Goal: Task Accomplishment & Management: Complete application form

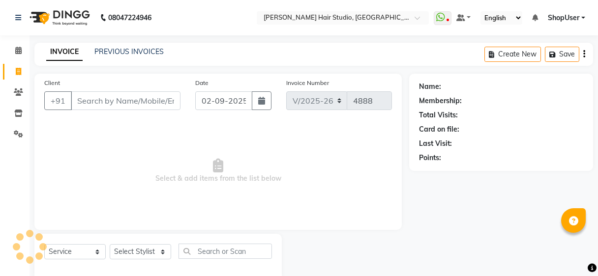
select select "627"
select select "service"
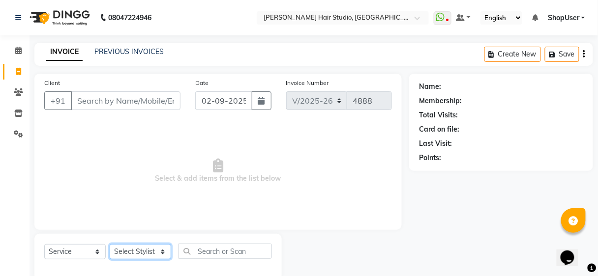
click at [140, 252] on select "Select Stylist" at bounding box center [140, 251] width 61 height 15
select select "32802"
click at [110, 244] on select "Select Stylist [PERSON_NAME] [PERSON_NAME] Avinash [PERSON_NAME] kahde [PERSON_…" at bounding box center [140, 251] width 61 height 15
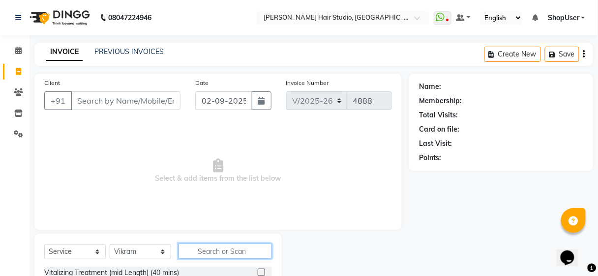
drag, startPoint x: 203, startPoint y: 252, endPoint x: 200, endPoint y: 244, distance: 8.2
click at [203, 252] on input "text" at bounding box center [225, 251] width 93 height 15
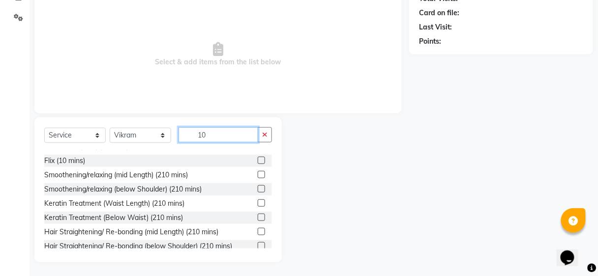
scroll to position [166, 0]
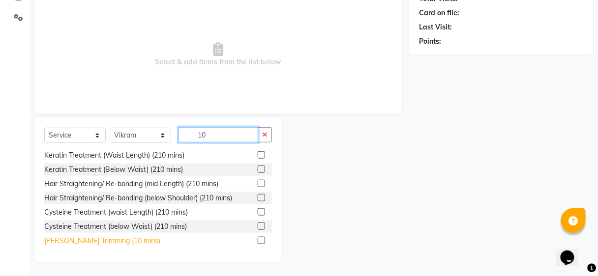
type input "10"
click at [79, 241] on div "[PERSON_NAME] Trimming (10 mins)" at bounding box center [102, 241] width 116 height 10
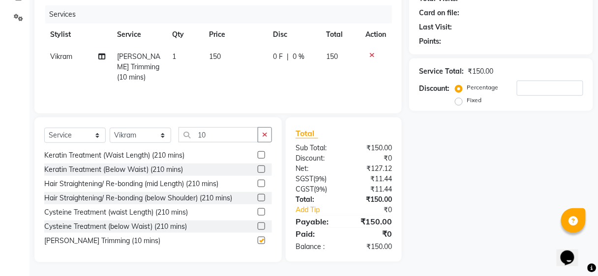
checkbox input "false"
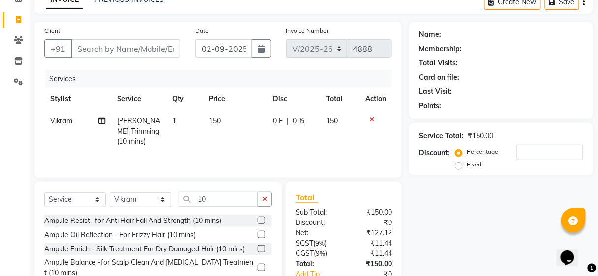
scroll to position [0, 0]
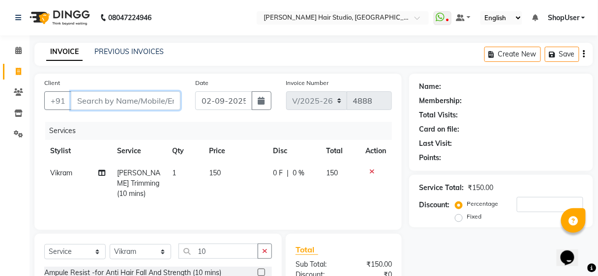
click at [130, 95] on input "Client" at bounding box center [126, 100] width 110 height 19
type input "8"
type input "0"
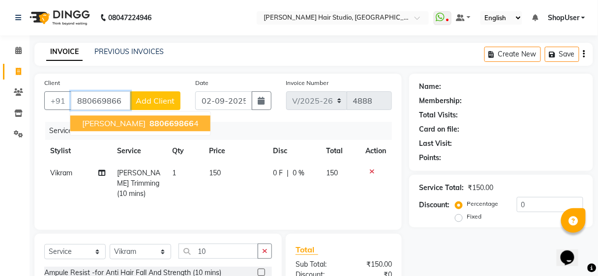
click at [150, 124] on span "880669866" at bounding box center [172, 124] width 44 height 10
type input "8806698664"
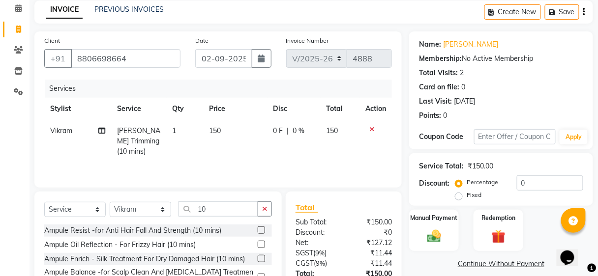
scroll to position [117, 0]
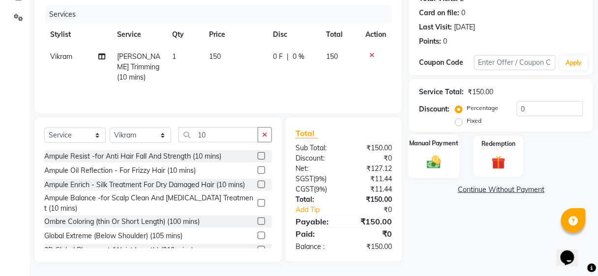
click at [431, 159] on img at bounding box center [433, 162] width 23 height 17
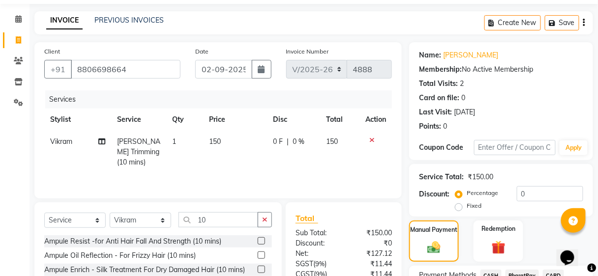
scroll to position [79, 0]
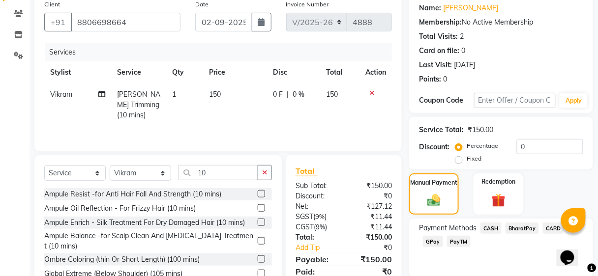
click at [433, 238] on span "GPay" at bounding box center [433, 241] width 20 height 11
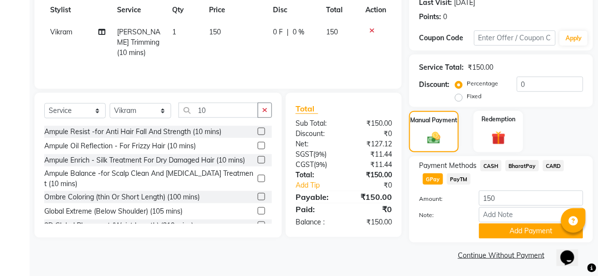
scroll to position [142, 0]
click at [496, 229] on button "Add Payment" at bounding box center [531, 230] width 104 height 15
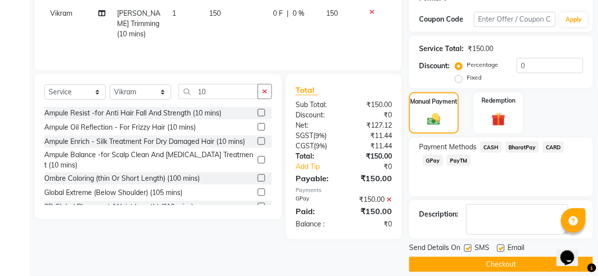
scroll to position [169, 0]
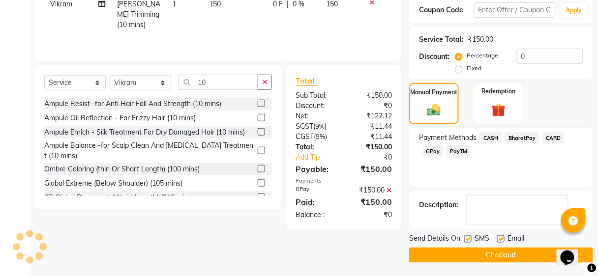
click at [483, 250] on button "Checkout" at bounding box center [501, 255] width 184 height 15
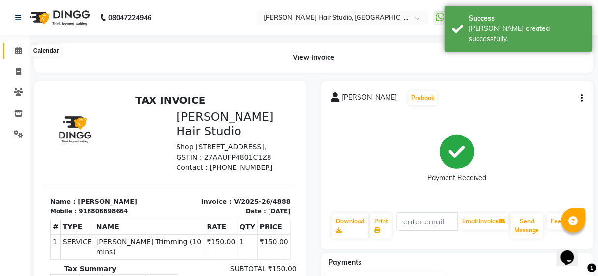
click at [20, 51] on icon at bounding box center [18, 50] width 6 height 7
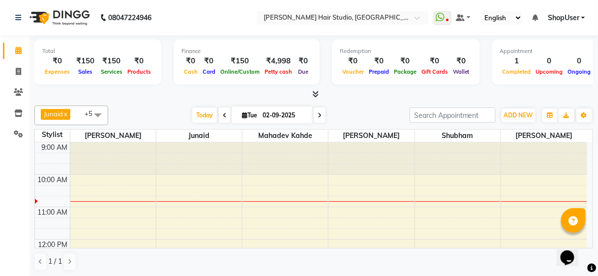
click at [99, 114] on span at bounding box center [98, 115] width 20 height 19
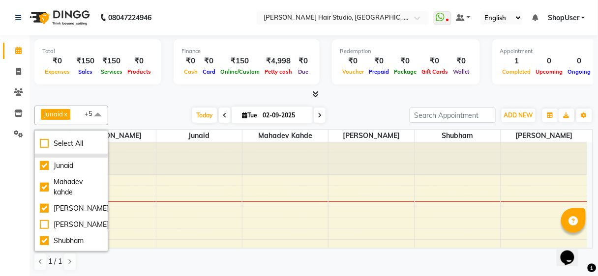
scroll to position [70, 0]
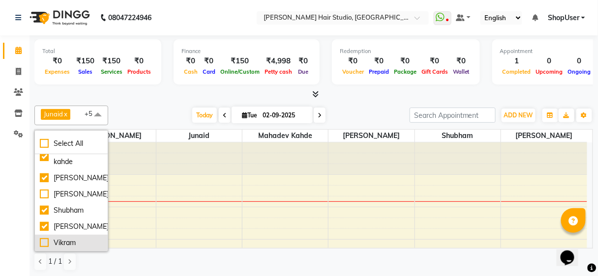
click at [46, 245] on div "Vikram" at bounding box center [71, 243] width 63 height 10
checkbox input "true"
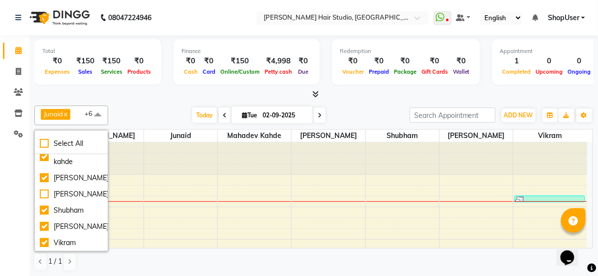
click at [150, 96] on div at bounding box center [313, 95] width 559 height 10
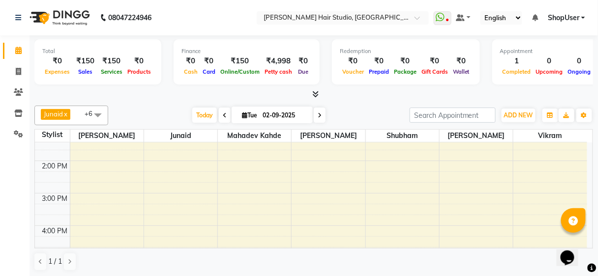
scroll to position [0, 0]
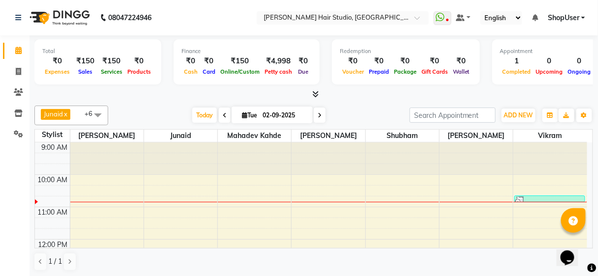
click at [224, 113] on span at bounding box center [225, 115] width 12 height 15
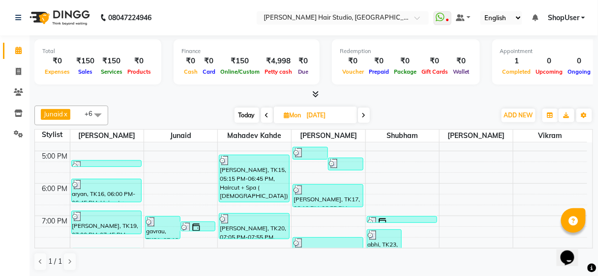
scroll to position [340, 0]
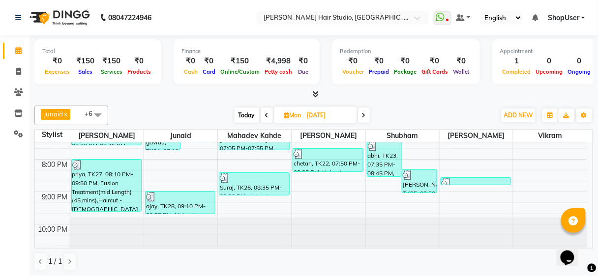
click at [361, 117] on span at bounding box center [364, 115] width 12 height 15
type input "02-09-2025"
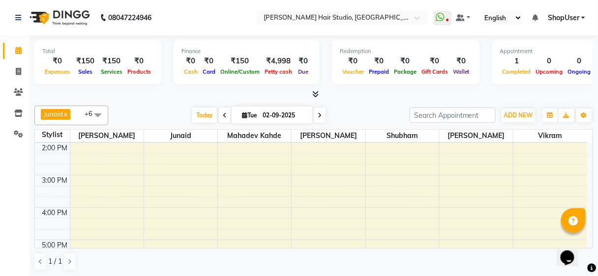
scroll to position [0, 0]
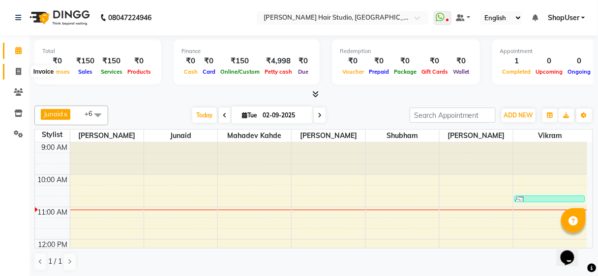
click at [20, 69] on icon at bounding box center [18, 71] width 5 height 7
select select "627"
select select "service"
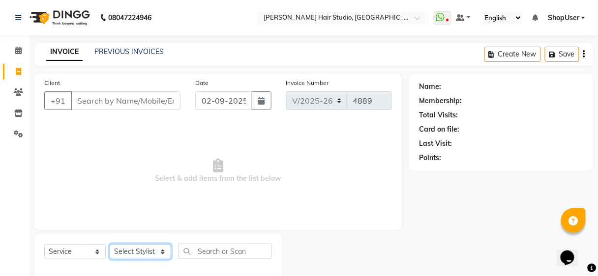
click at [148, 248] on select "Select Stylist [PERSON_NAME] [PERSON_NAME] Avinash [PERSON_NAME] kahde [PERSON_…" at bounding box center [140, 251] width 61 height 15
select select "32802"
click at [110, 244] on select "Select Stylist [PERSON_NAME] [PERSON_NAME] Avinash [PERSON_NAME] kahde [PERSON_…" at bounding box center [140, 251] width 61 height 15
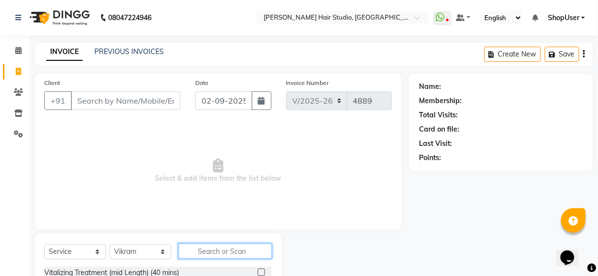
click at [195, 249] on input "text" at bounding box center [225, 251] width 93 height 15
click at [235, 246] on input "text" at bounding box center [225, 251] width 93 height 15
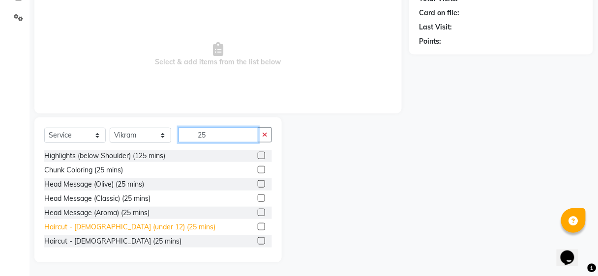
scroll to position [1, 0]
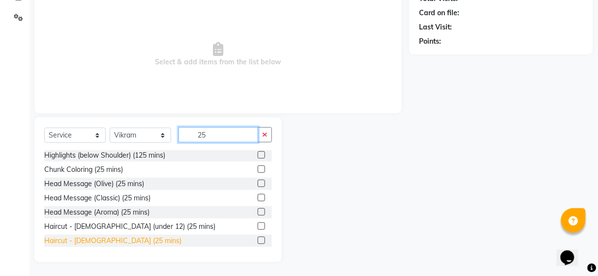
type input "25"
click at [85, 241] on div "Haircut - [DEMOGRAPHIC_DATA] (25 mins)" at bounding box center [112, 241] width 137 height 10
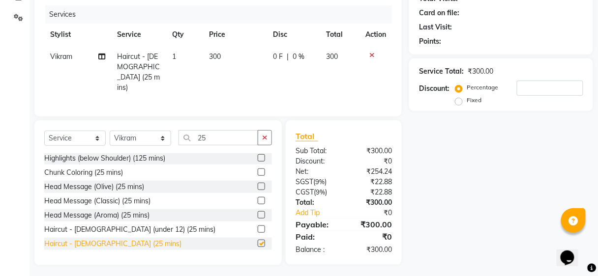
checkbox input "false"
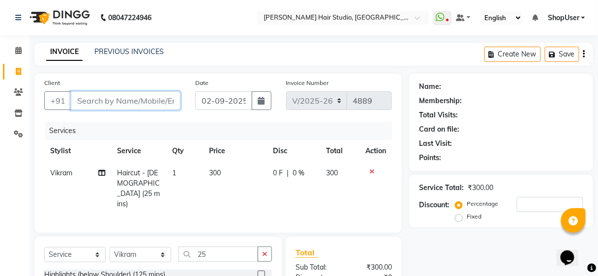
click at [95, 97] on input "Client" at bounding box center [126, 100] width 110 height 19
type input "9"
type input "0"
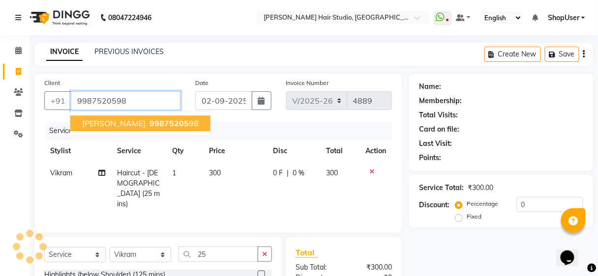
type input "9987520598"
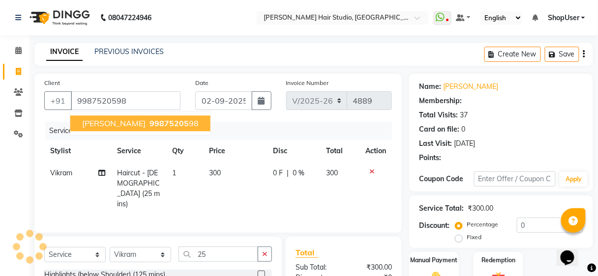
type input "20"
select select "1: Object"
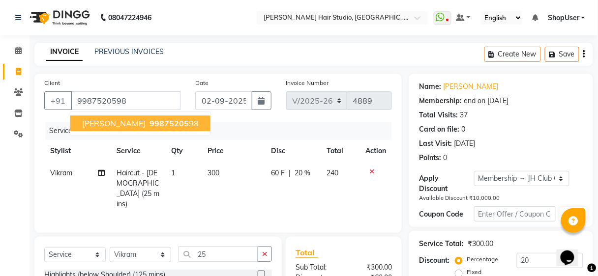
click at [156, 126] on ngb-highlight "99875205 98" at bounding box center [173, 124] width 51 height 10
type input "0"
select select "1: Object"
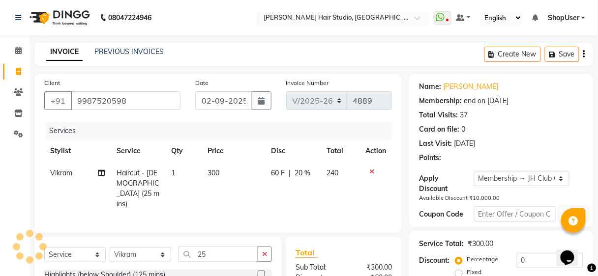
type input "20"
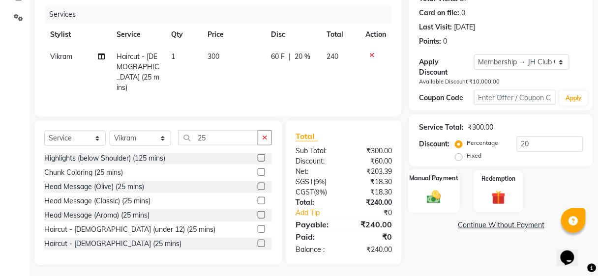
click at [435, 189] on img at bounding box center [433, 197] width 23 height 17
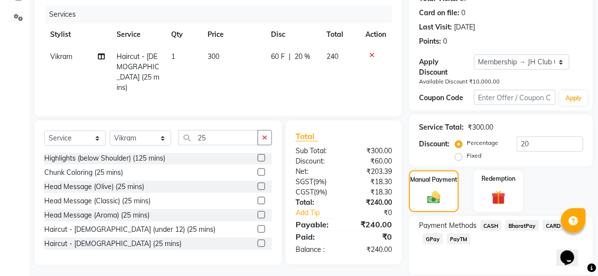
scroll to position [150, 0]
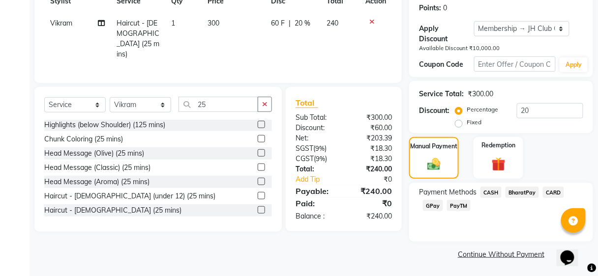
click at [430, 201] on span "GPay" at bounding box center [433, 205] width 20 height 11
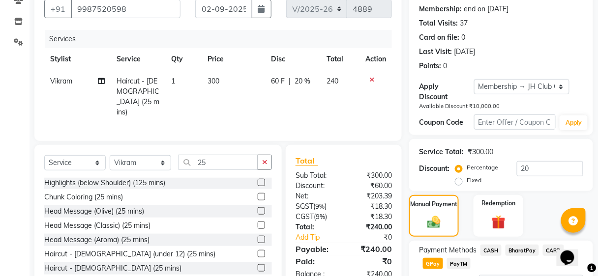
scroll to position [177, 0]
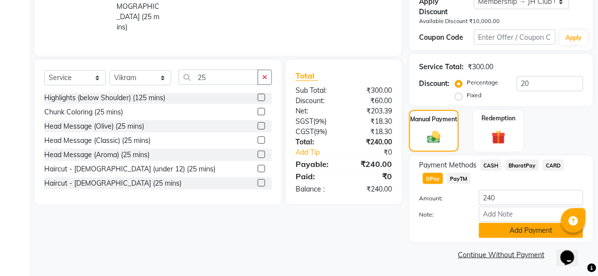
click at [488, 233] on button "Add Payment" at bounding box center [531, 230] width 104 height 15
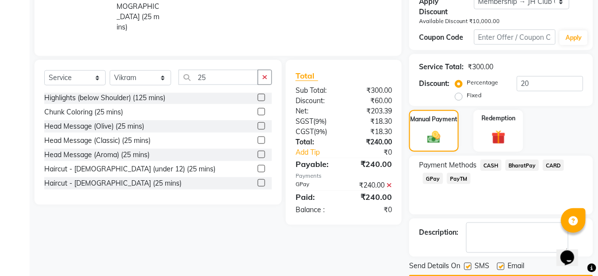
scroll to position [205, 0]
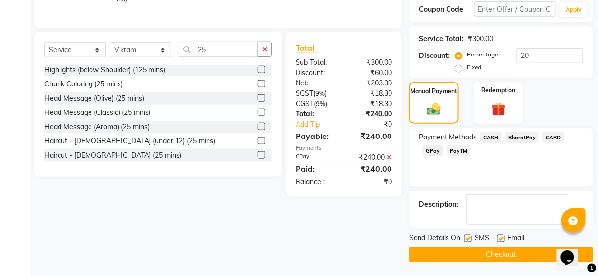
click at [488, 255] on button "Checkout" at bounding box center [501, 254] width 184 height 15
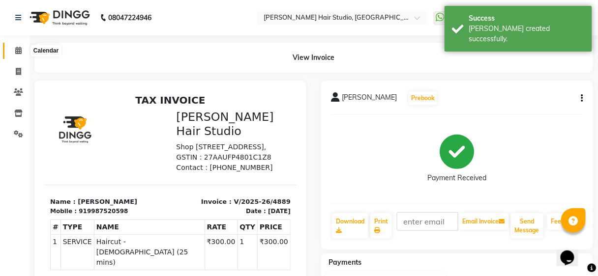
click at [19, 48] on icon at bounding box center [18, 50] width 6 height 7
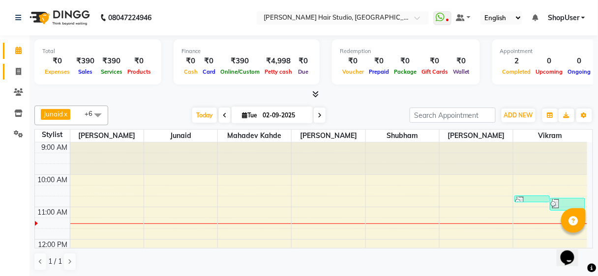
click at [18, 72] on icon at bounding box center [18, 71] width 5 height 7
select select "service"
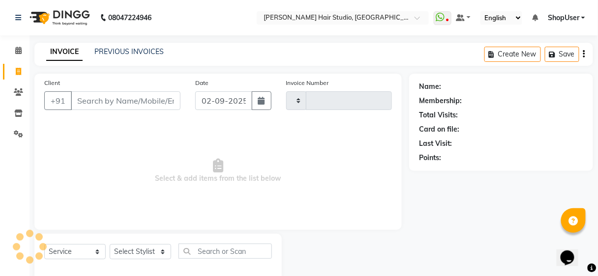
type input "4890"
select select "627"
click at [124, 104] on input "Client" at bounding box center [126, 100] width 110 height 19
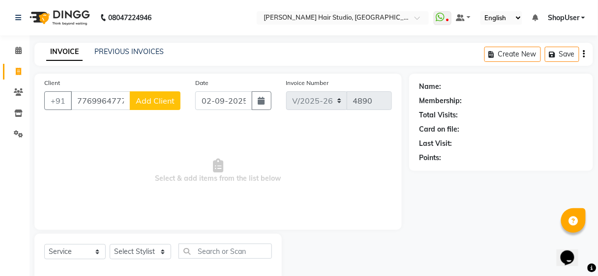
type input "7769964777"
click at [144, 101] on span "Add Client" at bounding box center [155, 101] width 39 height 10
select select "22"
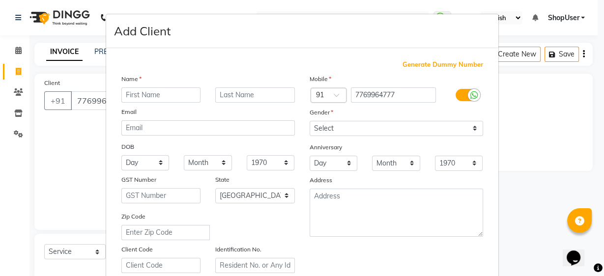
click at [172, 97] on input "text" at bounding box center [161, 95] width 80 height 15
type input "prasada"
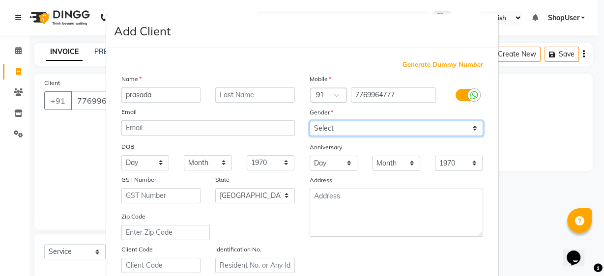
click at [379, 123] on select "Select [DEMOGRAPHIC_DATA] [DEMOGRAPHIC_DATA] Other Prefer Not To Say" at bounding box center [397, 128] width 174 height 15
select select "[DEMOGRAPHIC_DATA]"
click at [310, 121] on select "Select [DEMOGRAPHIC_DATA] [DEMOGRAPHIC_DATA] Other Prefer Not To Say" at bounding box center [397, 128] width 174 height 15
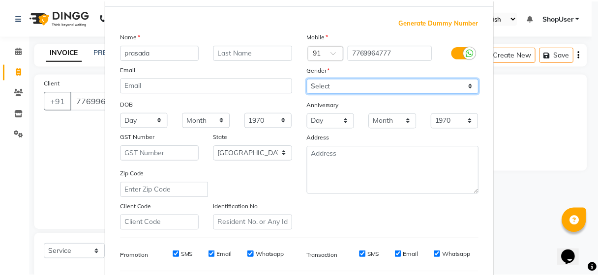
scroll to position [157, 0]
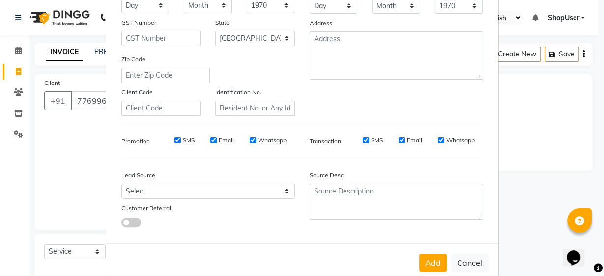
click at [427, 261] on button "Add" at bounding box center [434, 263] width 28 height 18
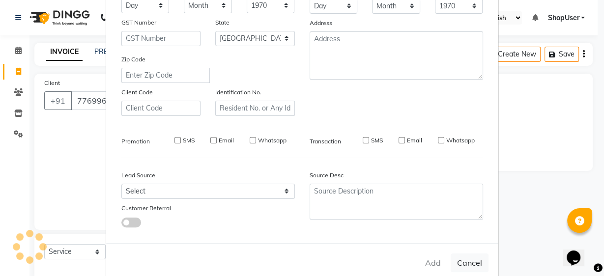
select select
select select "null"
select select
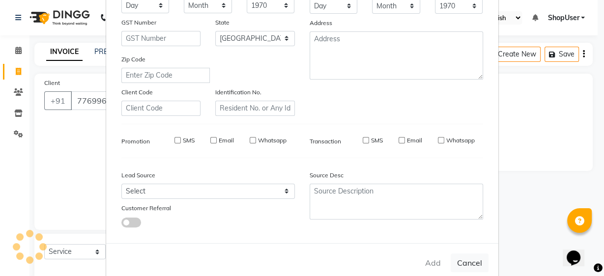
select select
checkbox input "false"
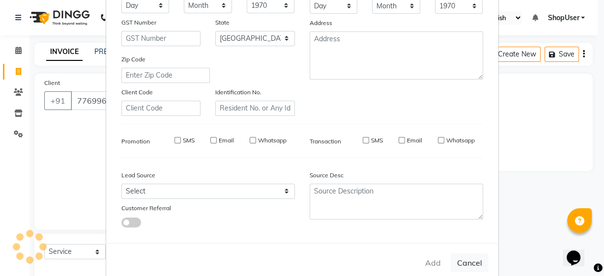
checkbox input "false"
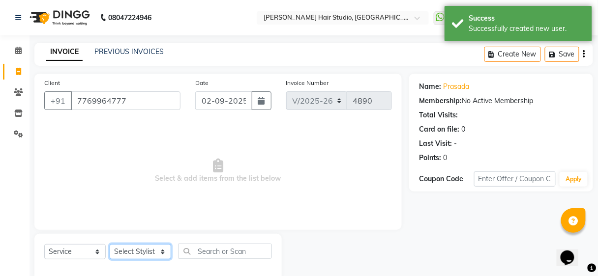
click at [141, 250] on select "Select Stylist [PERSON_NAME] [PERSON_NAME] Avinash [PERSON_NAME] kahde [PERSON_…" at bounding box center [140, 251] width 61 height 15
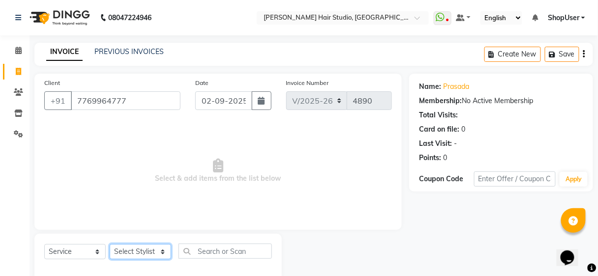
select select "50524"
click at [110, 244] on select "Select Stylist [PERSON_NAME] [PERSON_NAME] Avinash [PERSON_NAME] kahde [PERSON_…" at bounding box center [140, 251] width 61 height 15
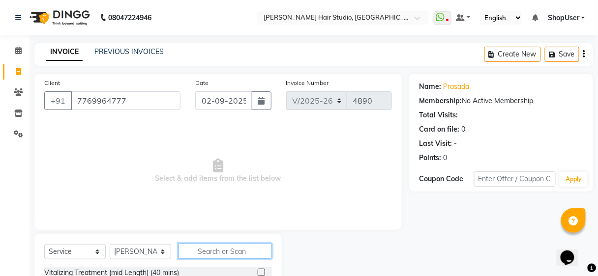
click at [236, 254] on input "text" at bounding box center [225, 251] width 93 height 15
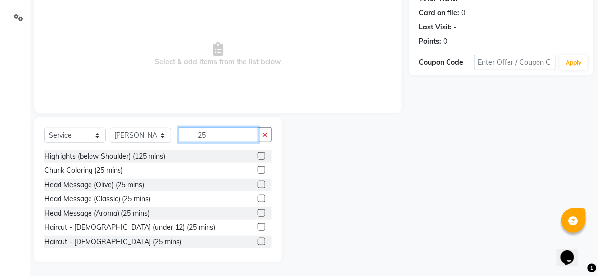
scroll to position [1, 0]
type input "25"
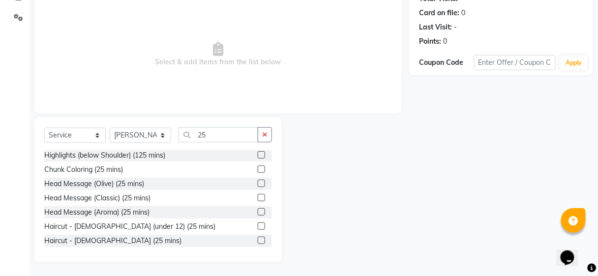
click at [258, 242] on label at bounding box center [261, 240] width 7 height 7
click at [258, 242] on input "checkbox" at bounding box center [261, 241] width 6 height 6
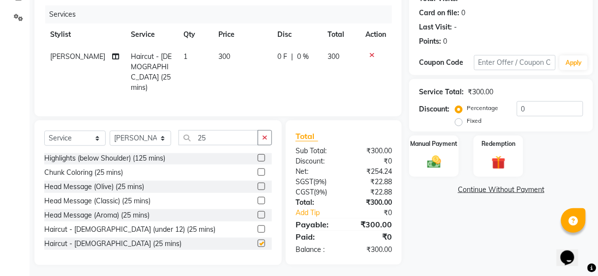
checkbox input "false"
click at [229, 135] on input "25" at bounding box center [219, 137] width 80 height 15
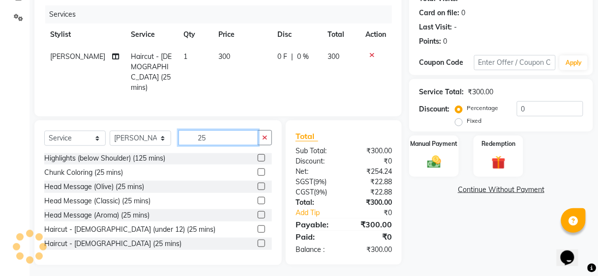
type input "2"
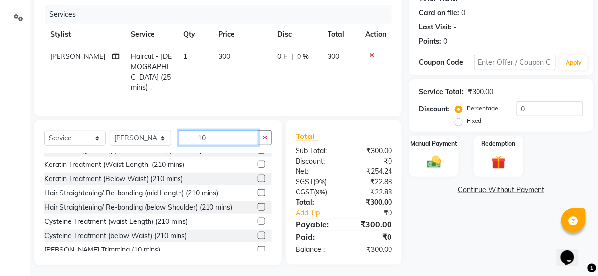
scroll to position [166, 0]
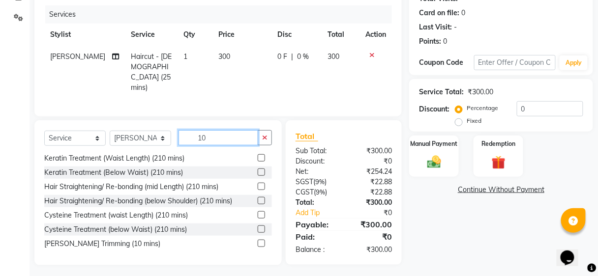
type input "1"
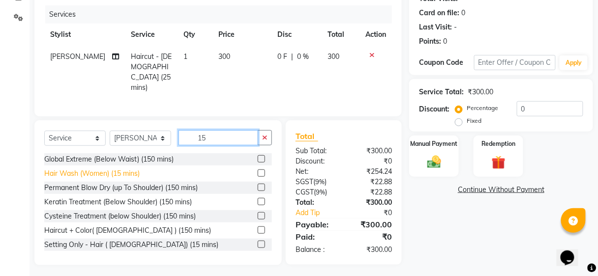
scroll to position [38, 0]
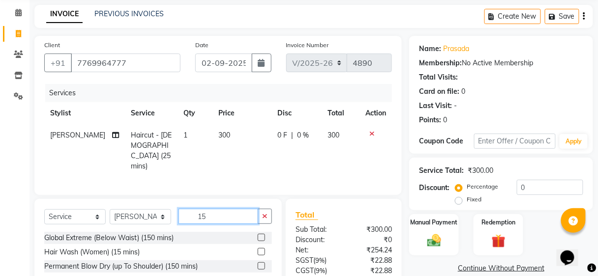
click at [216, 215] on input "15" at bounding box center [219, 216] width 80 height 15
click at [220, 216] on input "15" at bounding box center [219, 216] width 80 height 15
type input "1"
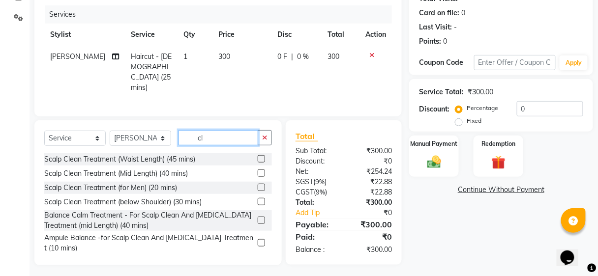
type input "c"
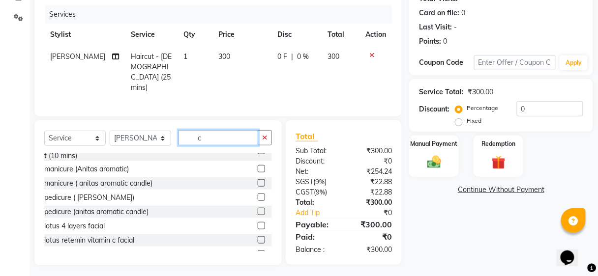
scroll to position [354, 0]
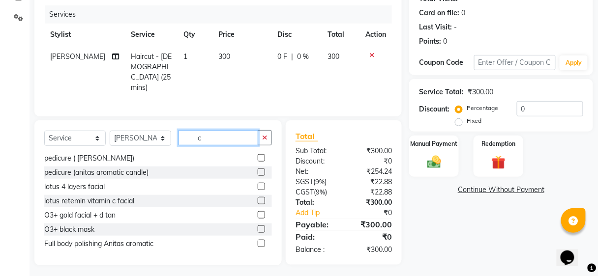
click at [219, 141] on input "c" at bounding box center [219, 137] width 80 height 15
click at [227, 132] on input "c" at bounding box center [219, 137] width 80 height 15
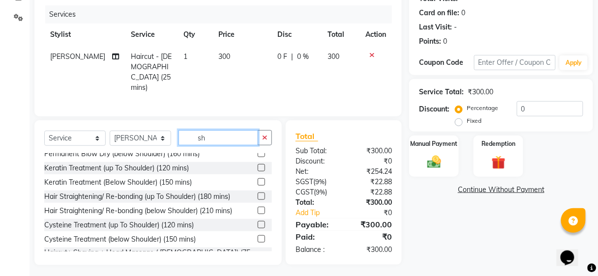
scroll to position [614, 0]
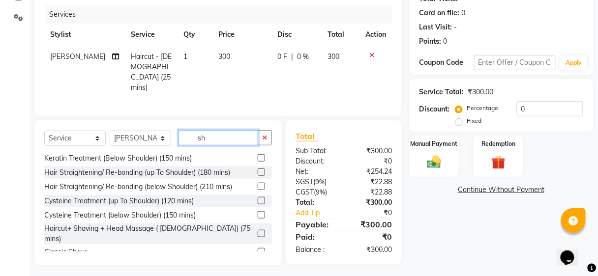
type input "sh"
click at [258, 248] on label at bounding box center [261, 251] width 7 height 7
click at [258, 249] on input "checkbox" at bounding box center [261, 252] width 6 height 6
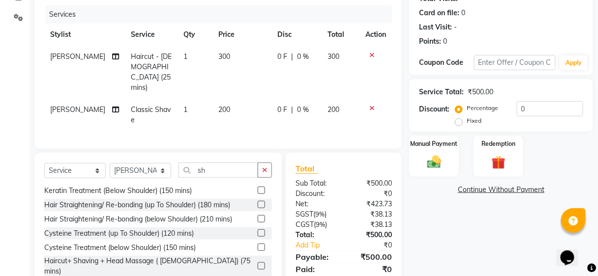
checkbox input "false"
click at [434, 154] on img at bounding box center [433, 162] width 23 height 17
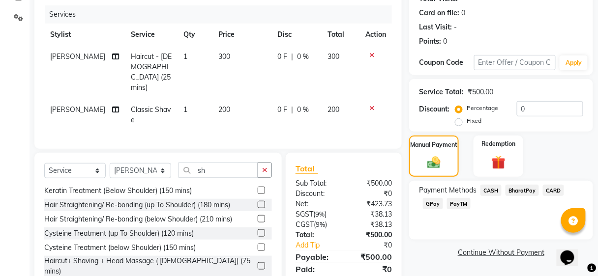
scroll to position [137, 0]
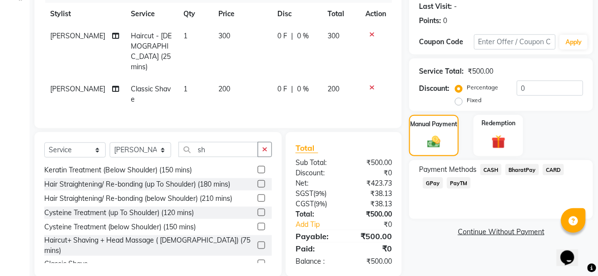
click at [436, 179] on span "GPay" at bounding box center [433, 183] width 20 height 11
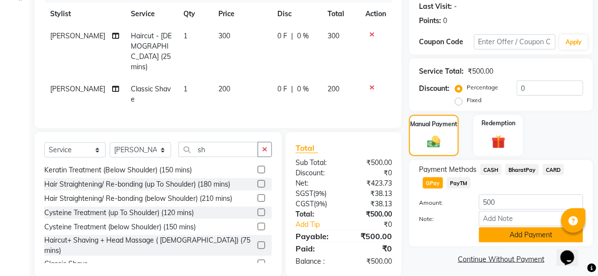
click at [512, 230] on button "Add Payment" at bounding box center [531, 235] width 104 height 15
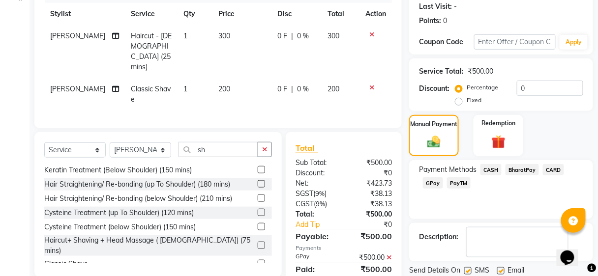
scroll to position [169, 0]
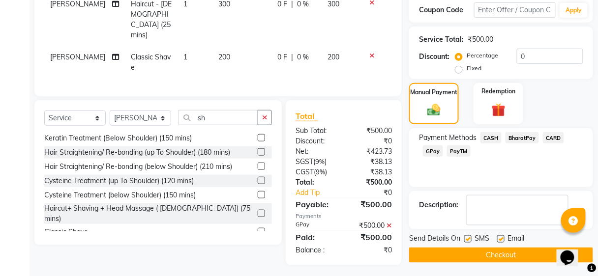
click at [497, 253] on button "Checkout" at bounding box center [501, 255] width 184 height 15
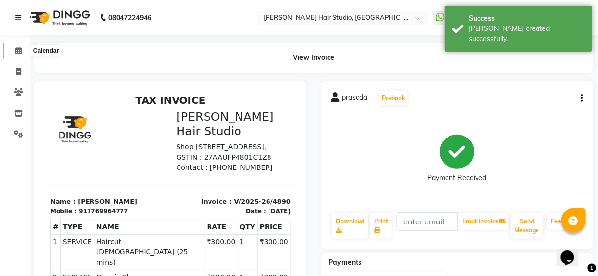
click at [15, 46] on span at bounding box center [18, 50] width 17 height 11
